Goal: Task Accomplishment & Management: Use online tool/utility

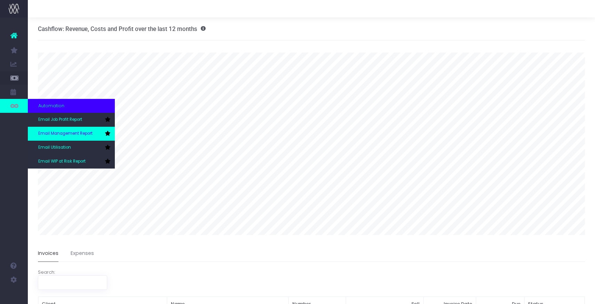
click at [54, 132] on span "Email Management Report" at bounding box center [65, 133] width 54 height 6
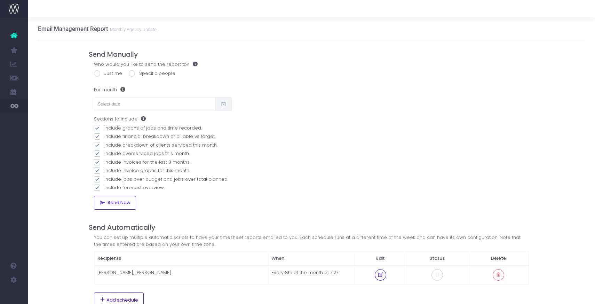
click at [132, 73] on span at bounding box center [132, 73] width 6 height 6
click at [139, 73] on input "Specific people" at bounding box center [141, 72] width 5 height 5
radio input "true"
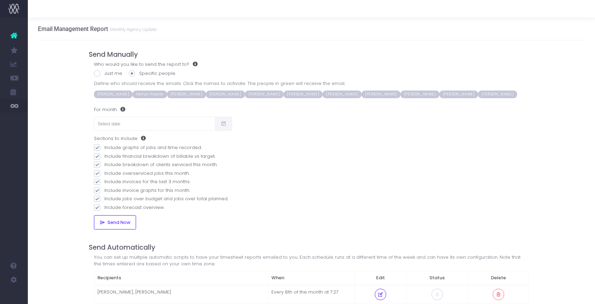
click at [280, 97] on span "Jack O'Neill" at bounding box center [264, 94] width 39 height 8
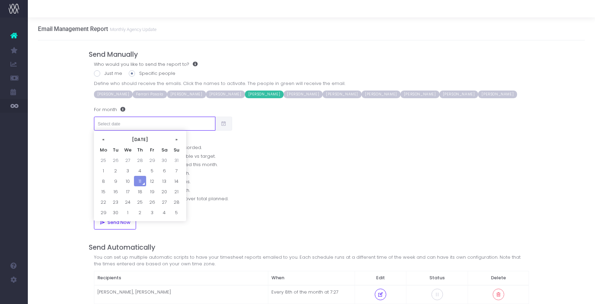
click at [169, 122] on input "text" at bounding box center [154, 124] width 121 height 14
